Goal: Task Accomplishment & Management: Manage account settings

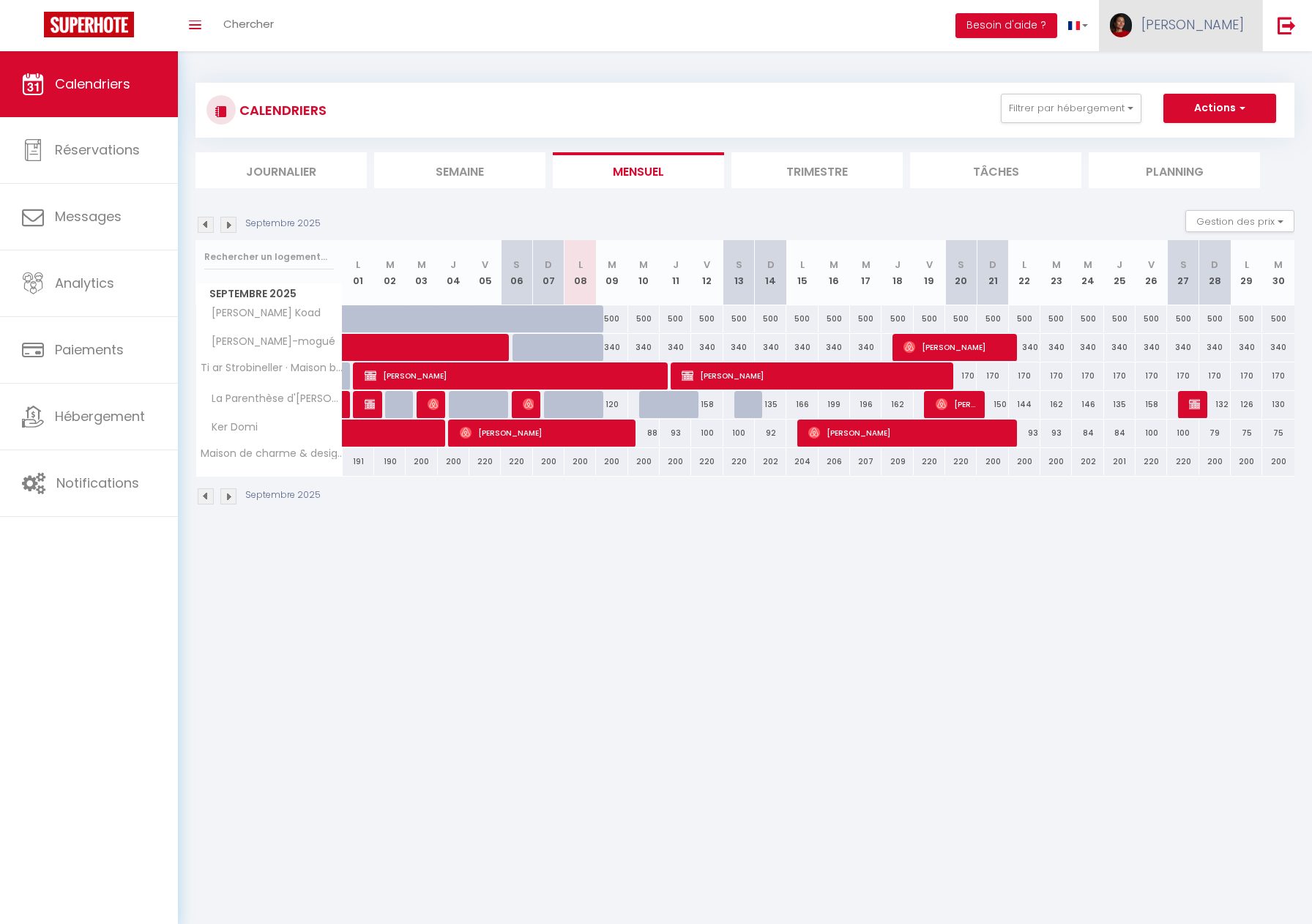
click at [1193, 30] on link "[PERSON_NAME]" at bounding box center [1181, 25] width 164 height 51
click at [1194, 81] on link "Paramètres" at bounding box center [1203, 73] width 109 height 25
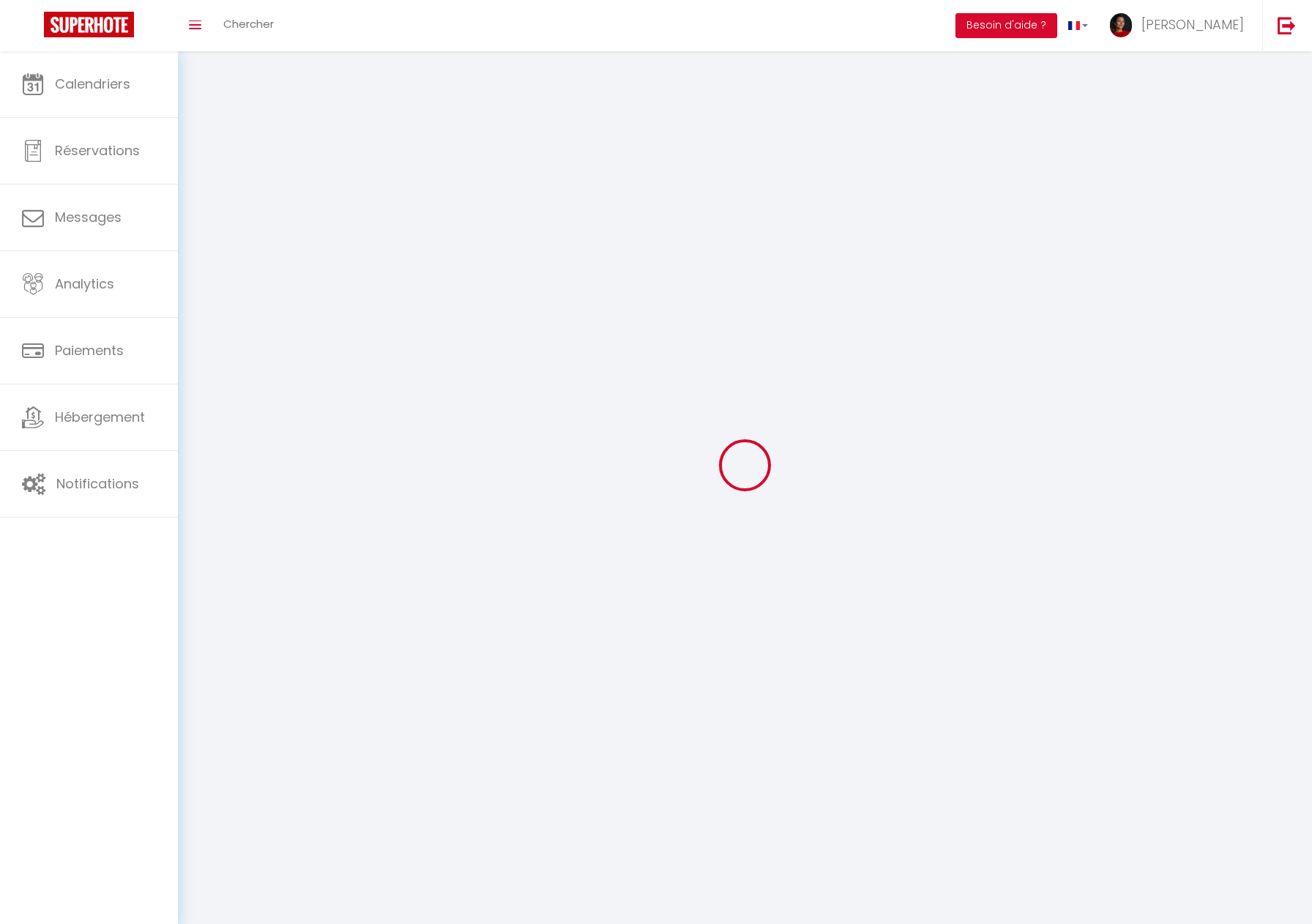
type input "[PERSON_NAME]"
type input "Pollet"
type input "0750049773"
type input "2 Faubourchou"
type input "29880"
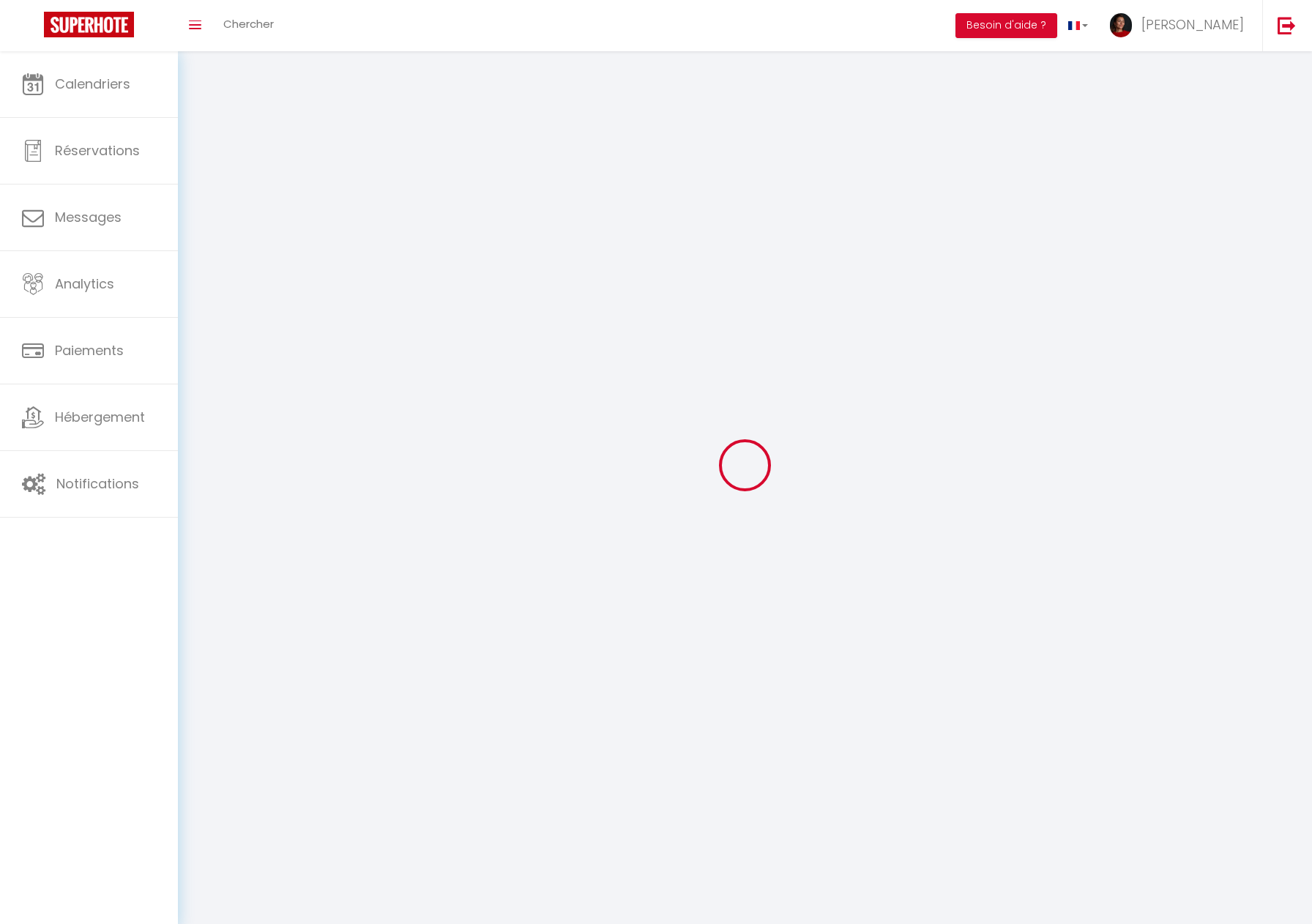
type input "Plougerneau"
type input "NIuHrL4enI3MfObf3o6jk5zQw"
type input "KpzgXKtjKJx6hCaRQXdEf9X5N"
type input "[URL][DOMAIN_NAME]"
select select "28"
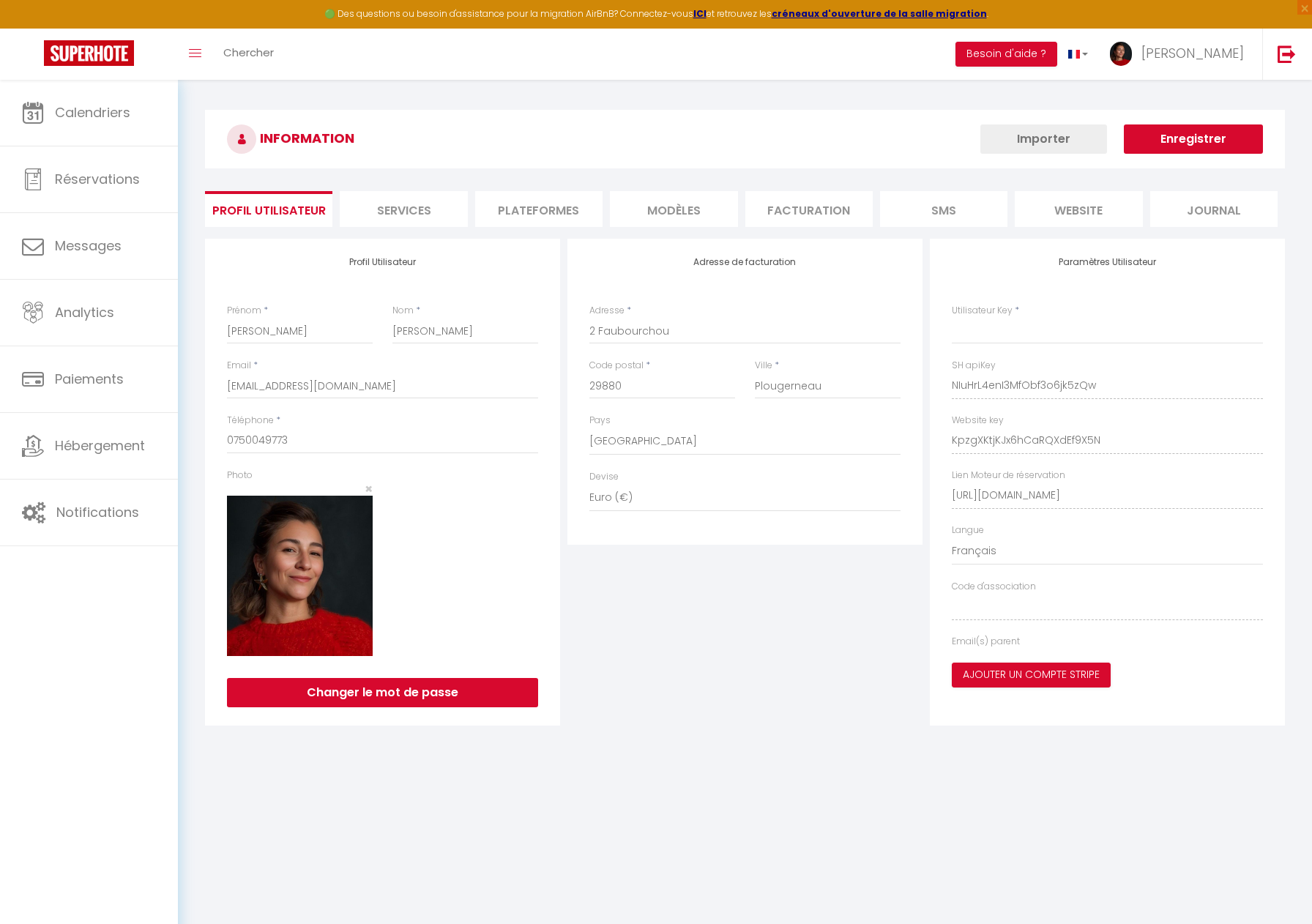
type input "NIuHrL4enI3MfObf3o6jk5zQw"
type input "KpzgXKtjKJx6hCaRQXdEf9X5N"
type input "[URL][DOMAIN_NAME]"
select select "fr"
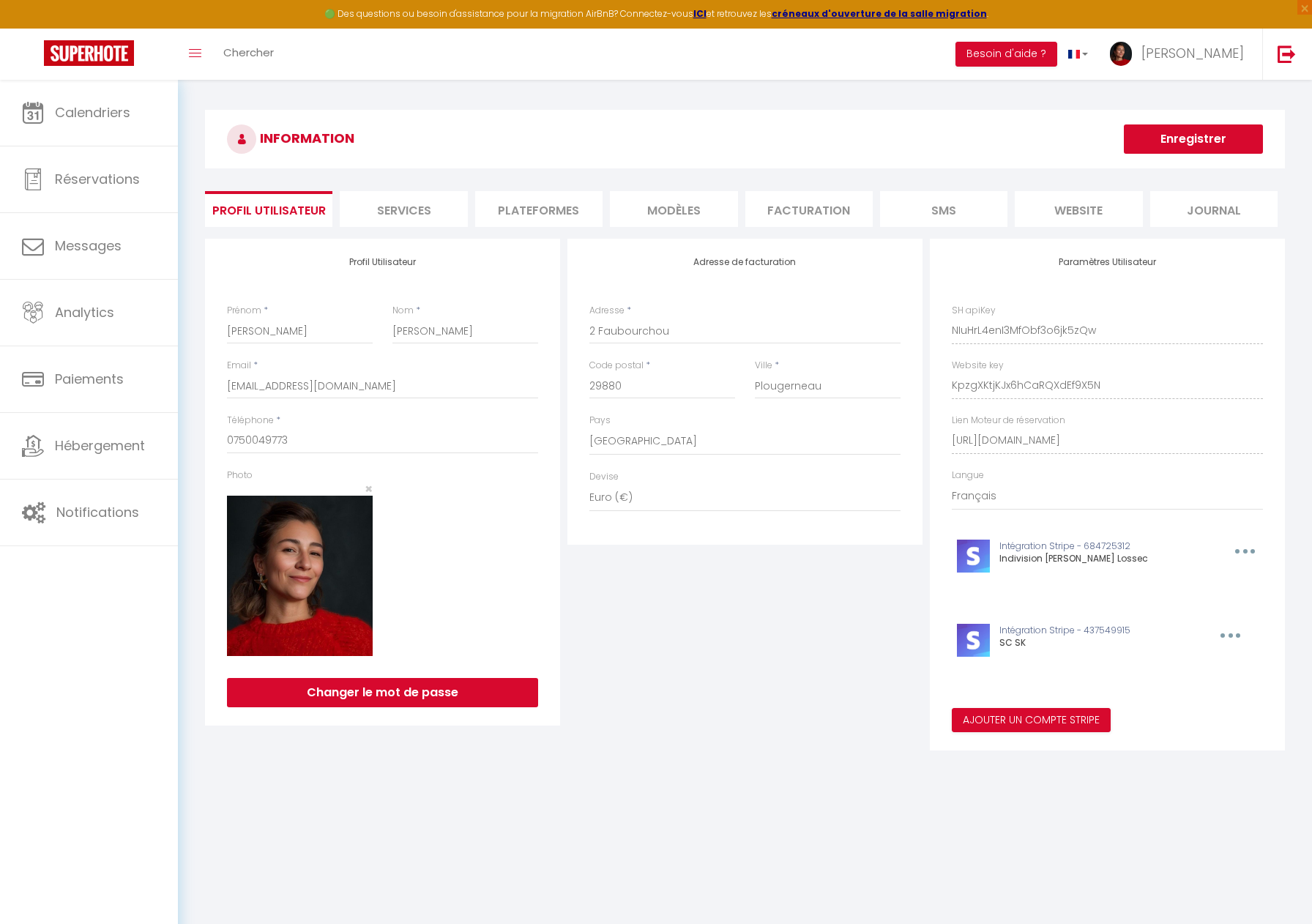
click at [547, 208] on li "Plateformes" at bounding box center [538, 209] width 127 height 36
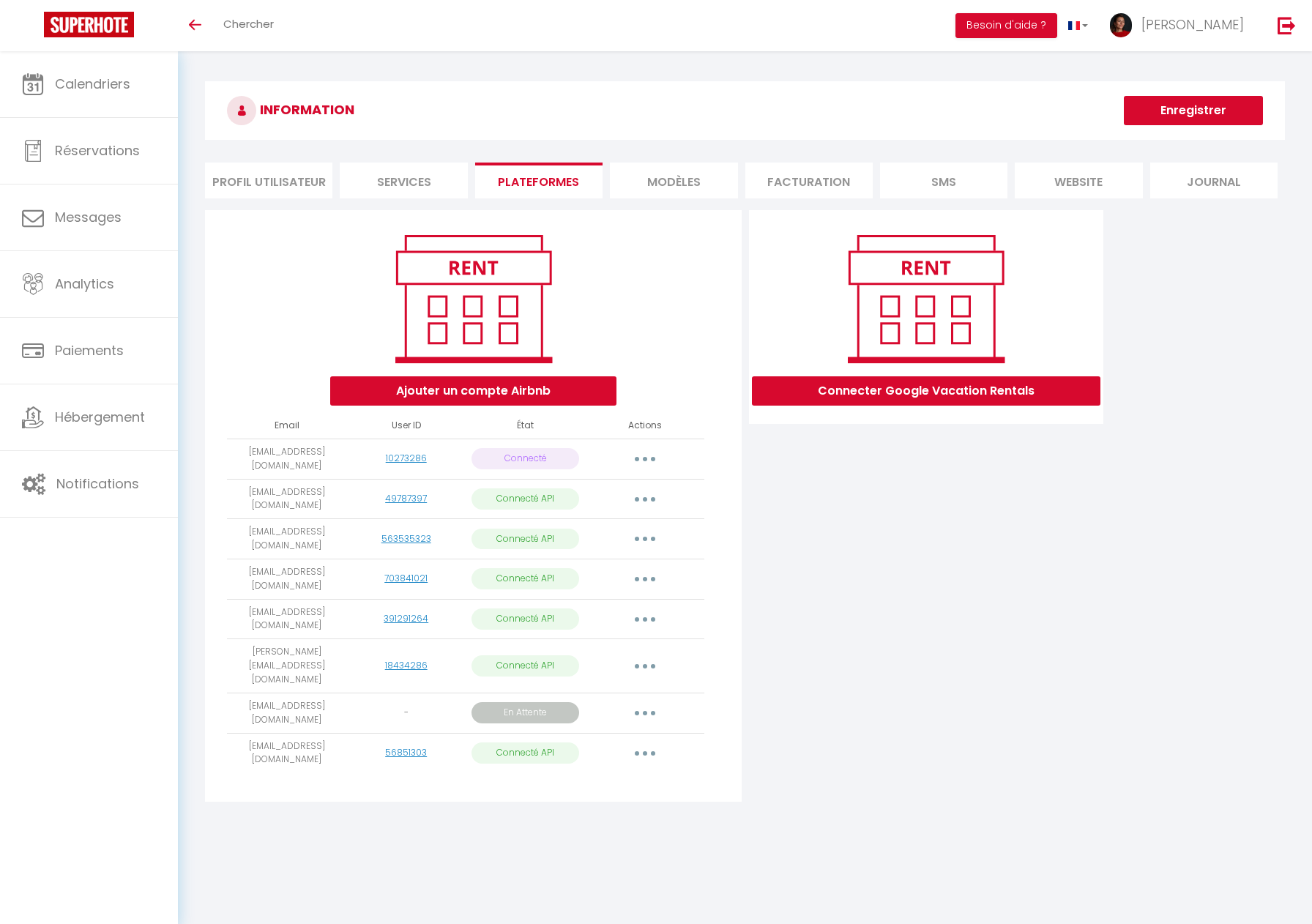
scroll to position [17, 0]
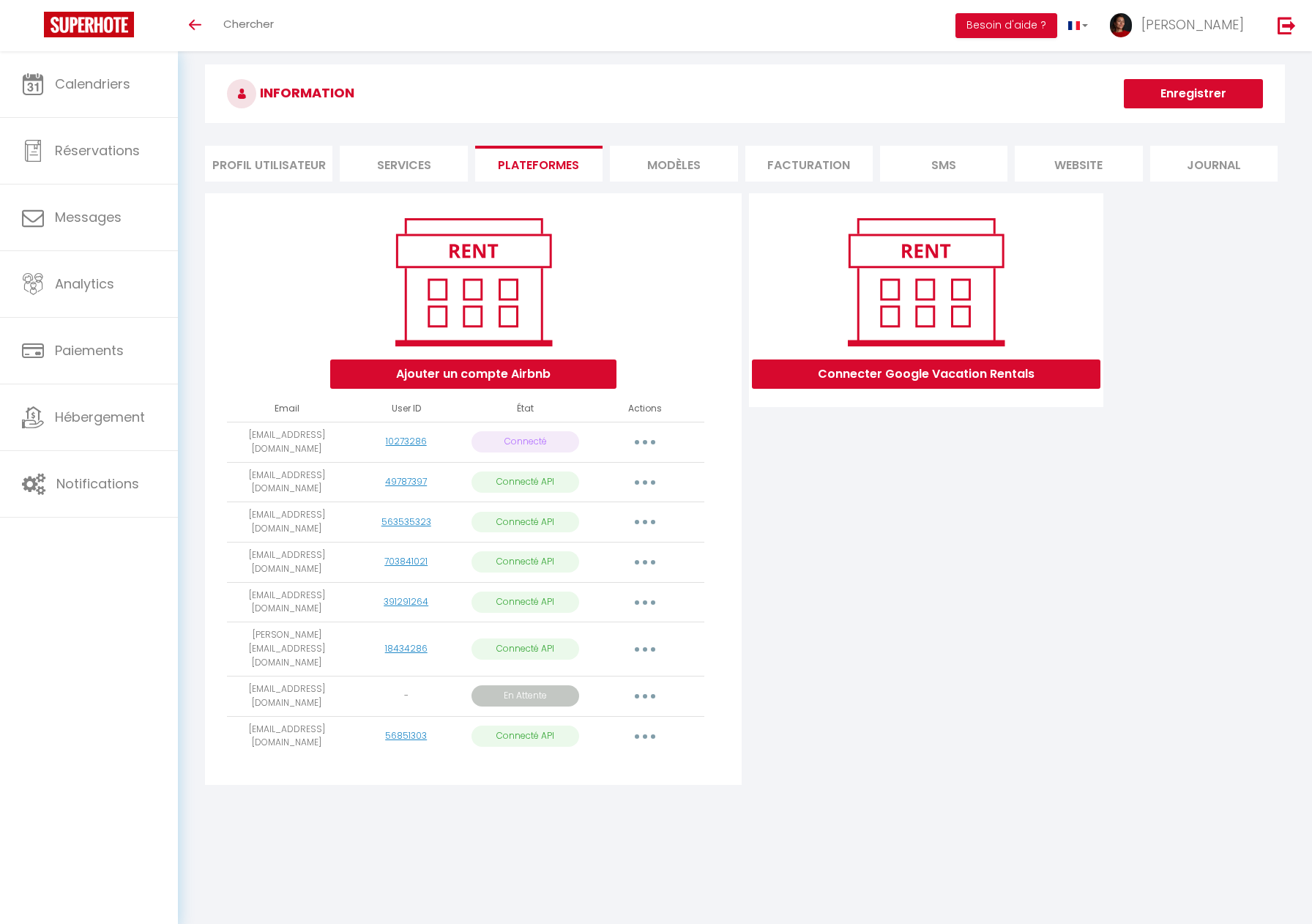
drag, startPoint x: 311, startPoint y: 679, endPoint x: 250, endPoint y: 670, distance: 61.7
click at [232, 676] on td "[EMAIL_ADDRESS][DOMAIN_NAME]" at bounding box center [286, 695] width 119 height 40
copy td "[EMAIL_ADDRESS][DOMAIN_NAME]"
click at [635, 684] on button "button" at bounding box center [645, 695] width 41 height 23
click at [598, 717] on link "Obtenir le lien de connexion" at bounding box center [579, 729] width 164 height 25
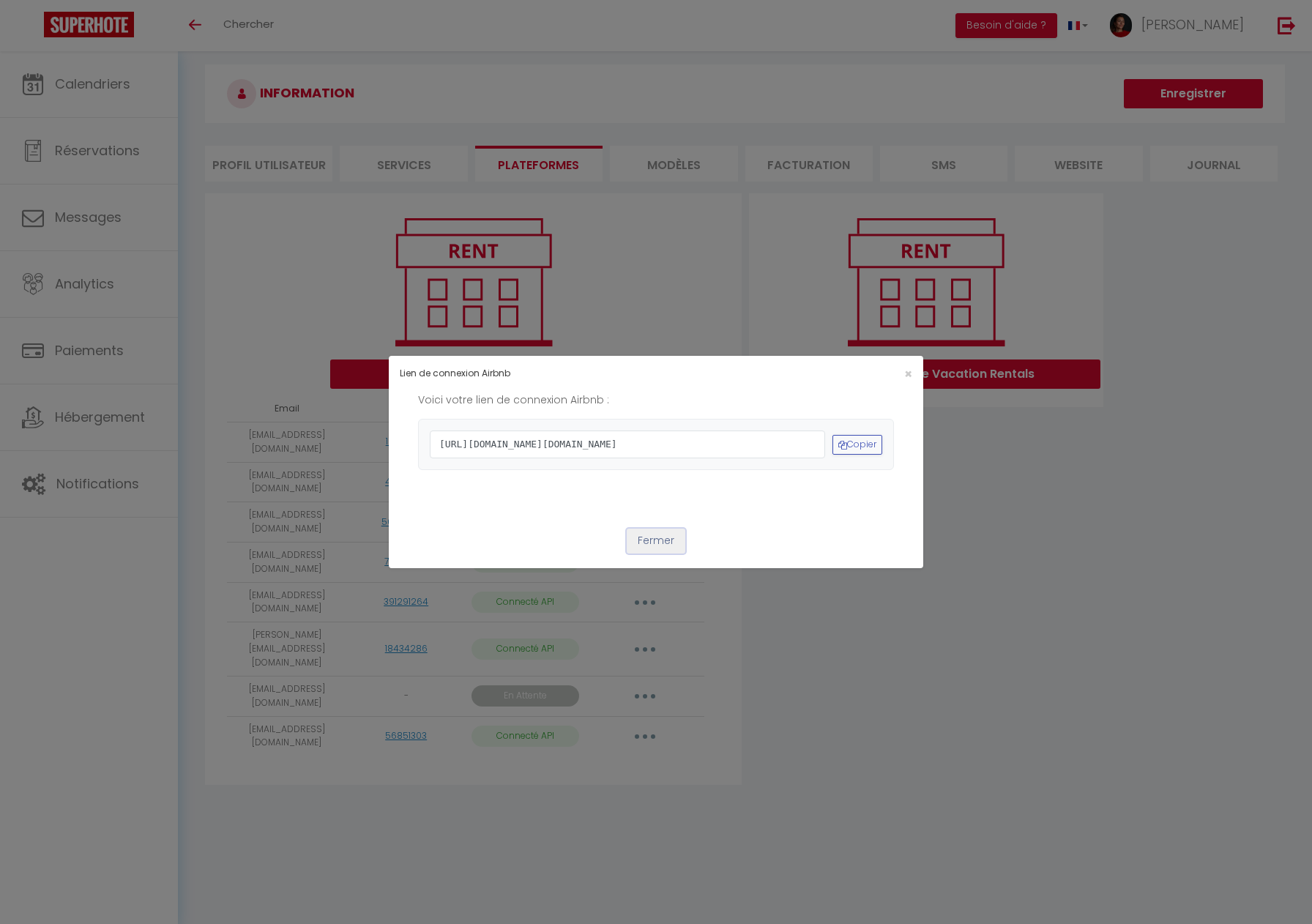
click at [656, 553] on button "Fermer" at bounding box center [656, 541] width 59 height 25
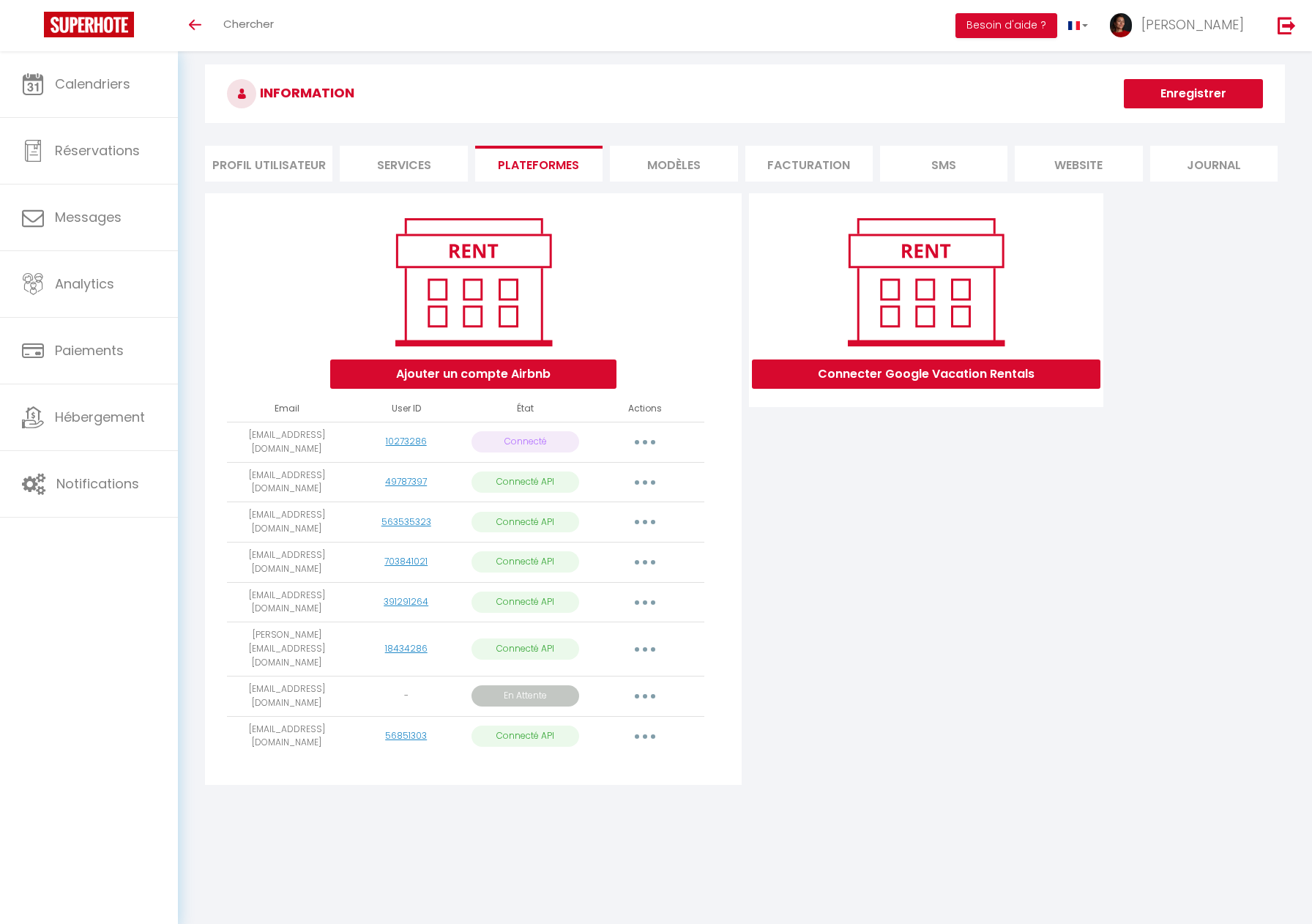
click at [639, 684] on button "button" at bounding box center [645, 695] width 41 height 23
click at [569, 770] on link "Supprimer" at bounding box center [579, 782] width 164 height 25
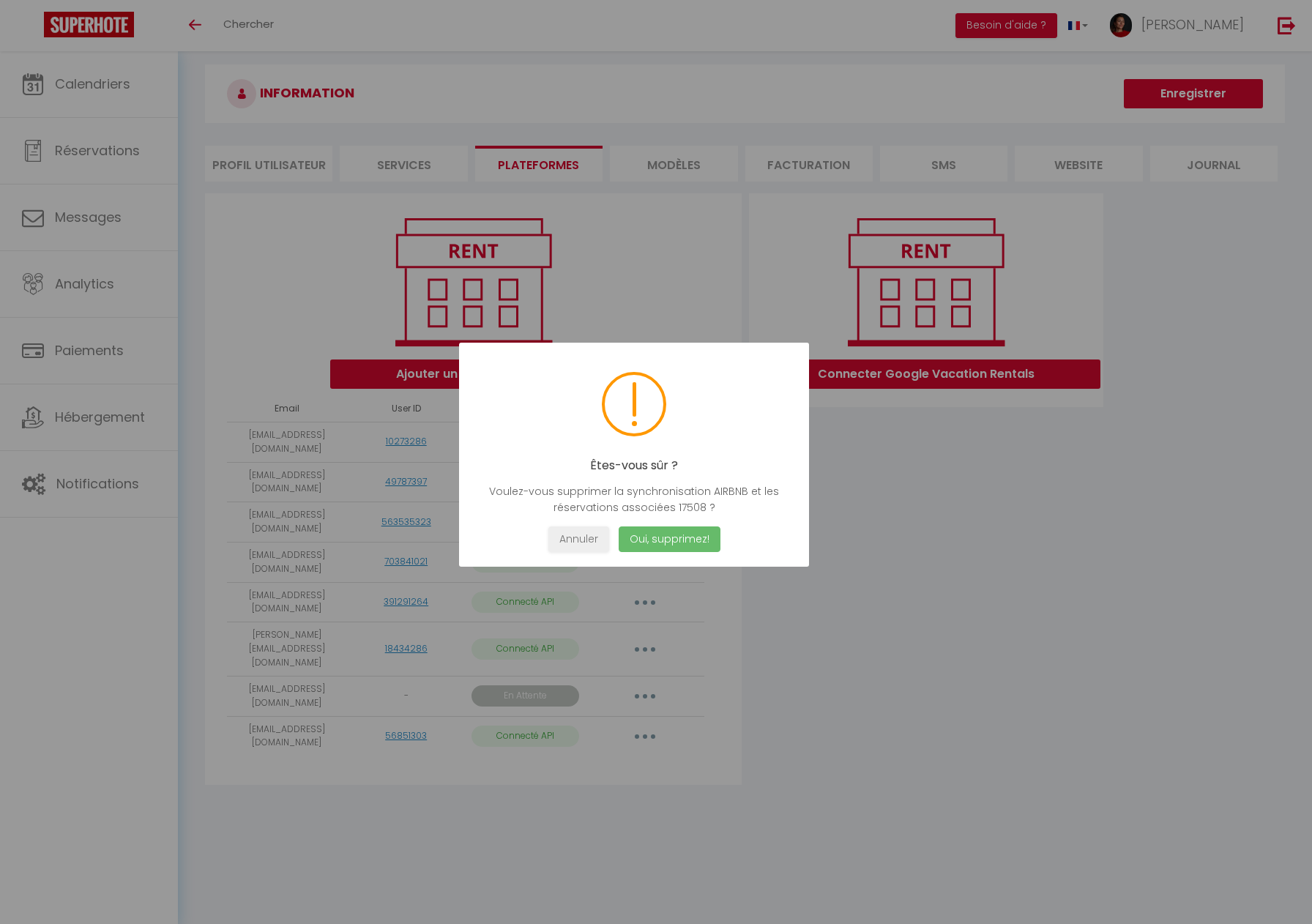
click at [646, 535] on button "Oui, supprimez!" at bounding box center [669, 539] width 101 height 26
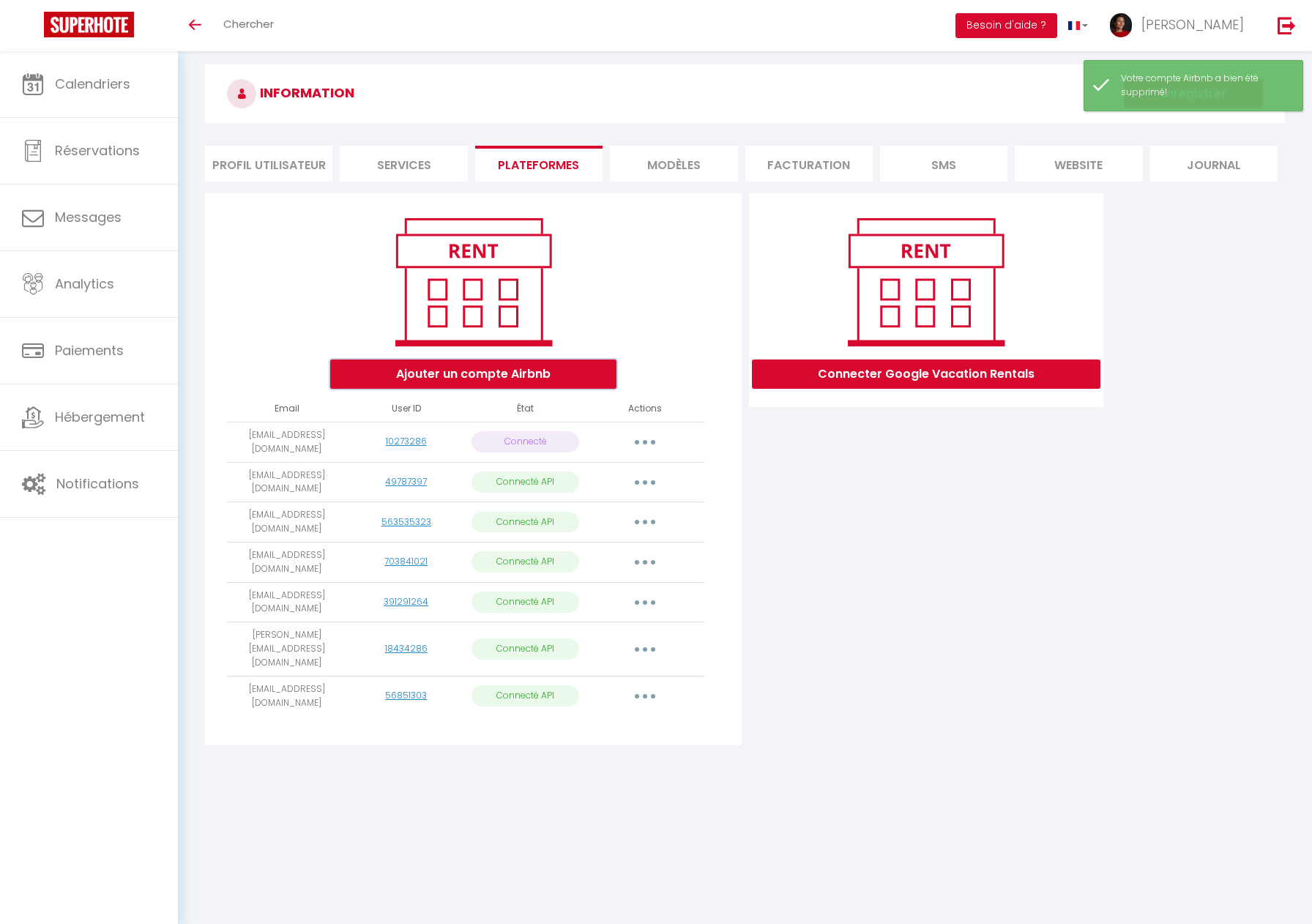
click at [487, 370] on button "Ajouter un compte Airbnb" at bounding box center [473, 374] width 286 height 29
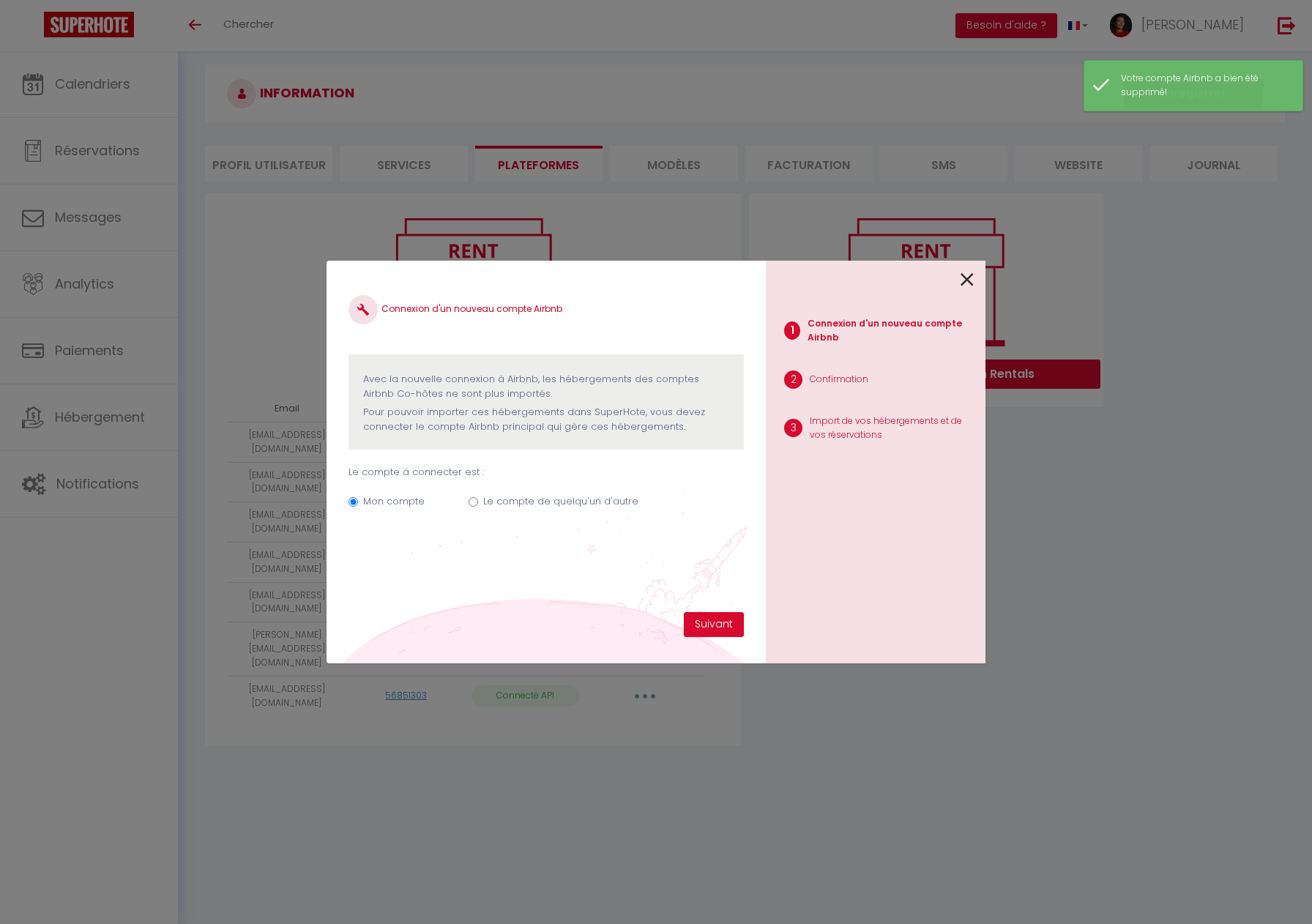
click at [490, 498] on label "Le compte de quelqu'un d'autre" at bounding box center [561, 502] width 155 height 15
click at [478, 498] on input "Le compte de quelqu'un d'autre" at bounding box center [473, 502] width 9 height 9
radio input "true"
radio input "false"
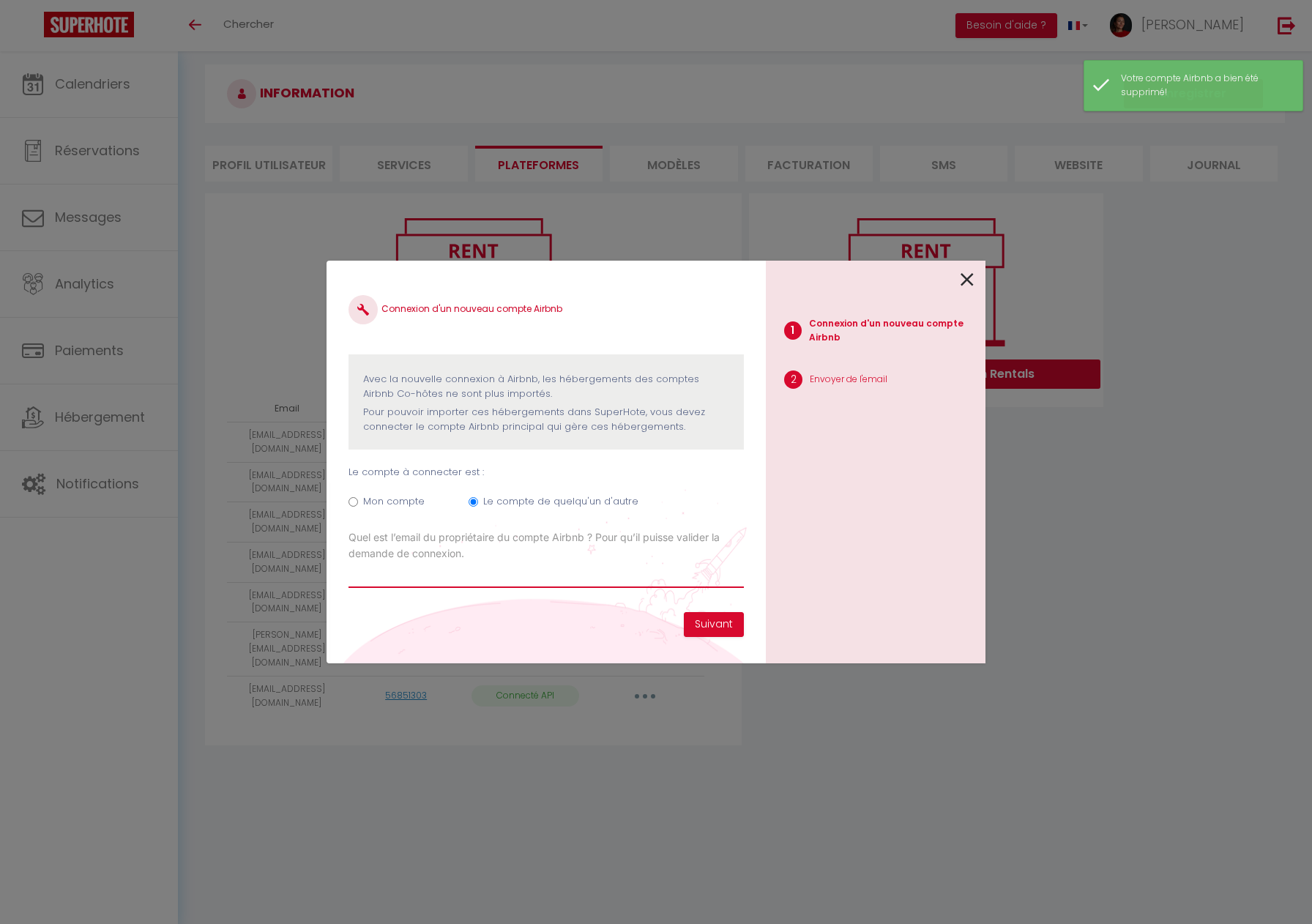
click at [499, 574] on input "Email connexion Airbnb" at bounding box center [546, 574] width 395 height 26
paste input "[EMAIL_ADDRESS][DOMAIN_NAME]"
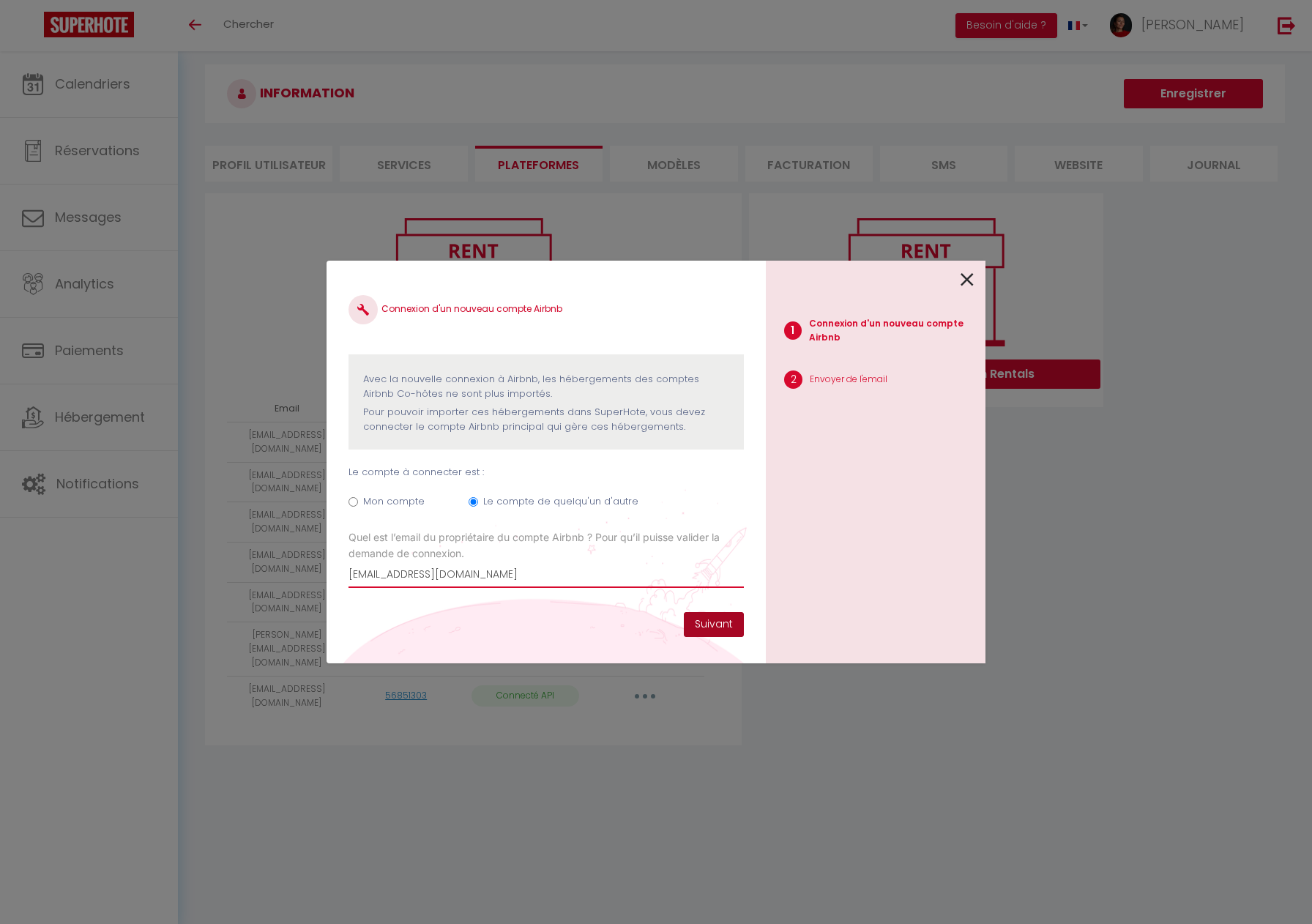
type input "[EMAIL_ADDRESS][DOMAIN_NAME]"
click at [722, 620] on button "Suivant" at bounding box center [713, 624] width 60 height 25
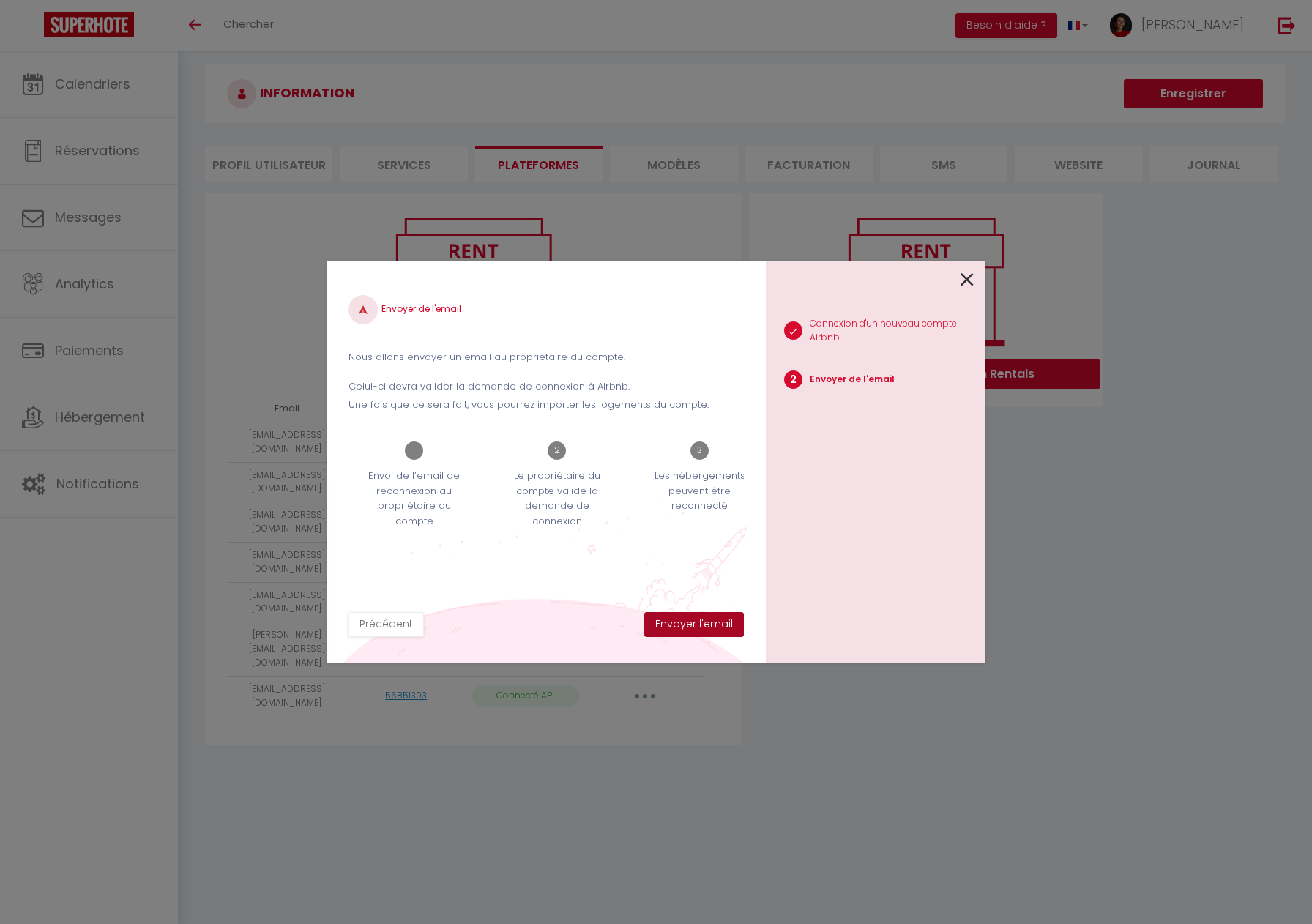
click at [694, 625] on button "Envoyer l'email" at bounding box center [694, 624] width 99 height 25
